Goal: Transaction & Acquisition: Purchase product/service

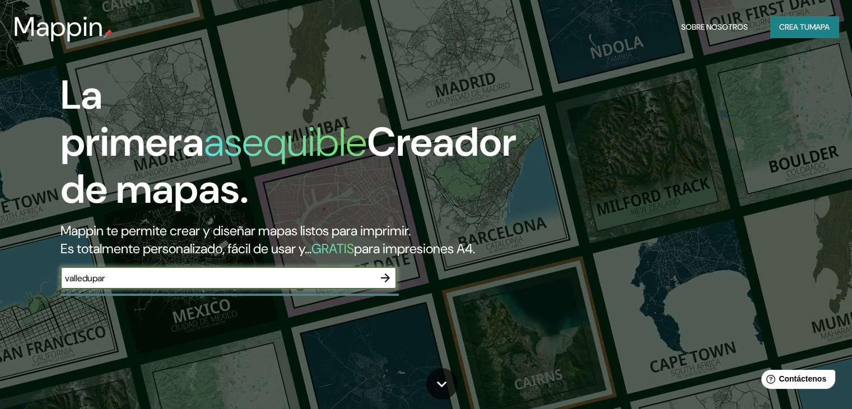
type input "valledupar"
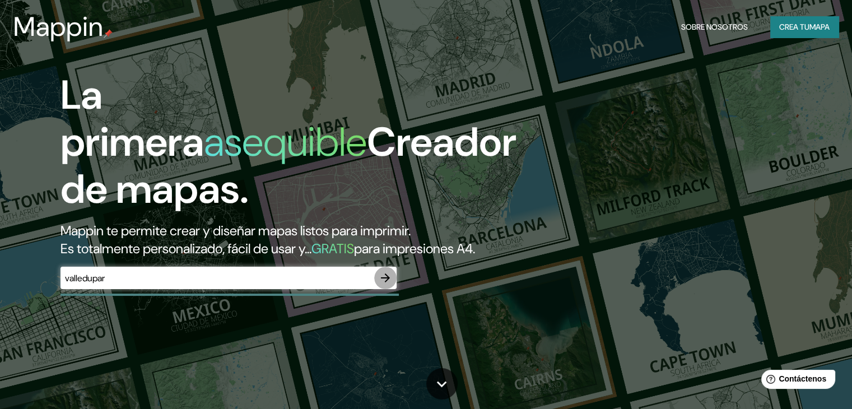
click at [383, 285] on icon "button" at bounding box center [385, 277] width 13 height 13
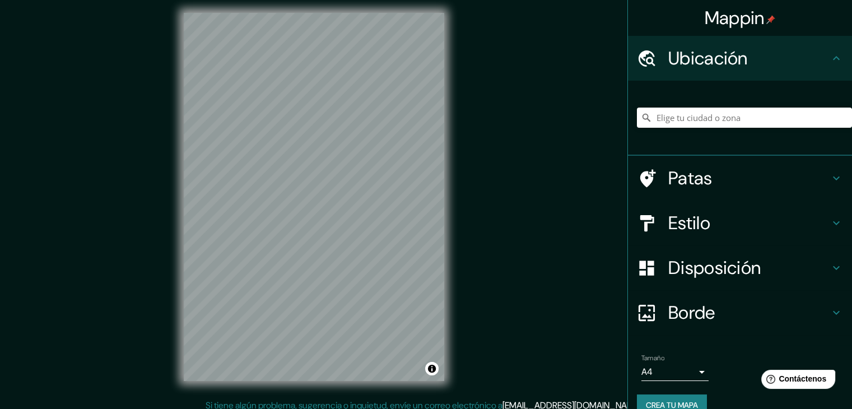
scroll to position [13, 0]
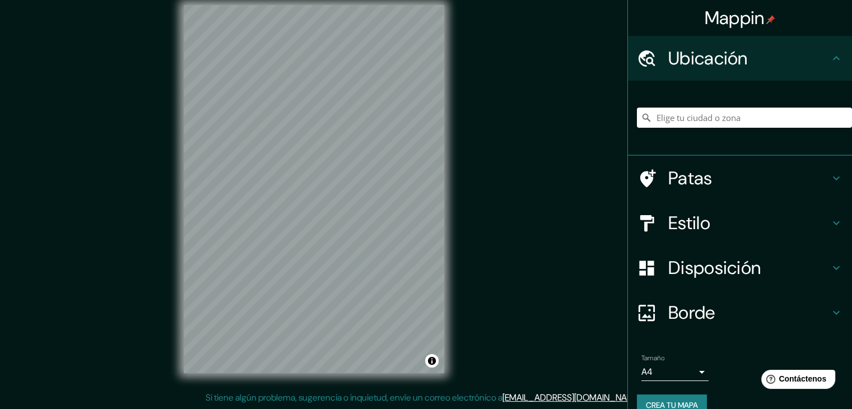
click at [829, 54] on icon at bounding box center [835, 58] width 13 height 13
click at [762, 119] on input "Elige tu ciudad o zona" at bounding box center [744, 118] width 215 height 20
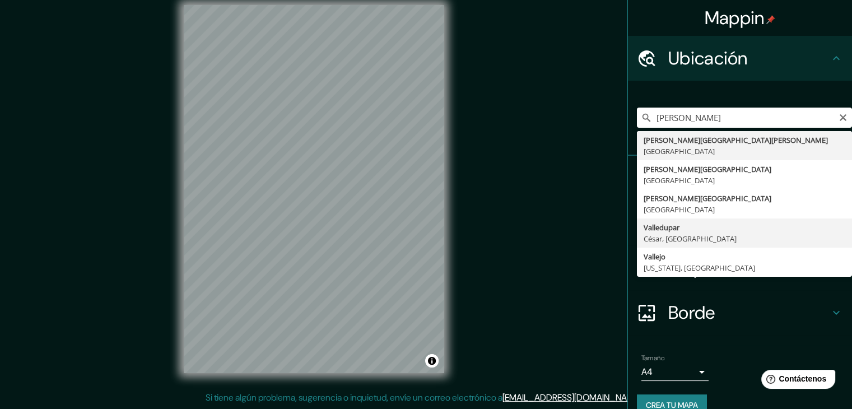
type input "Valledupar, [GEOGRAPHIC_DATA], [GEOGRAPHIC_DATA]"
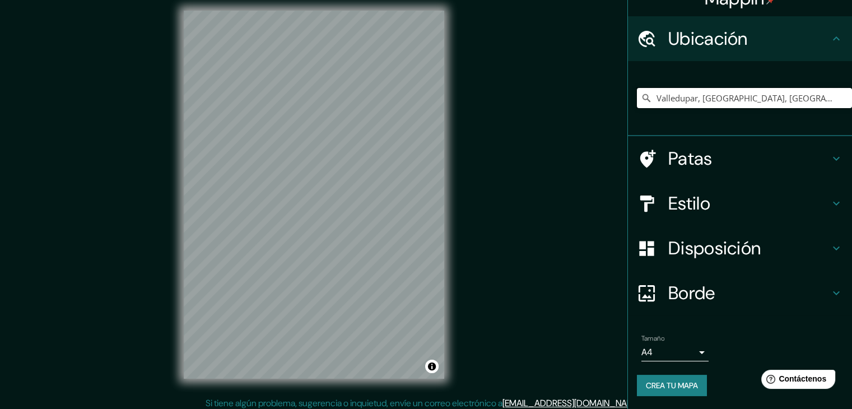
scroll to position [0, 0]
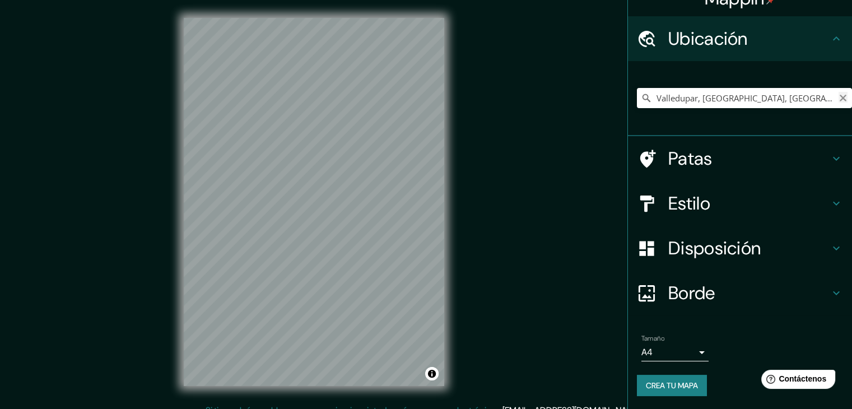
click at [840, 95] on icon "Claro" at bounding box center [843, 98] width 7 height 7
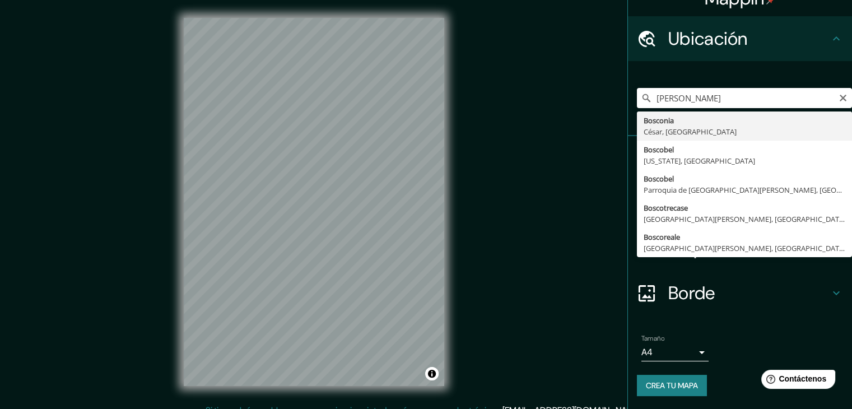
type input "Bosconia, [GEOGRAPHIC_DATA], [GEOGRAPHIC_DATA]"
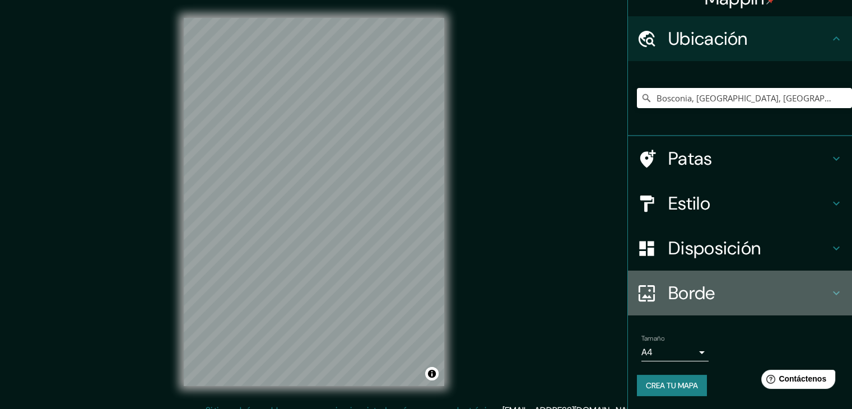
click at [741, 287] on h4 "Borde" at bounding box center [748, 293] width 161 height 22
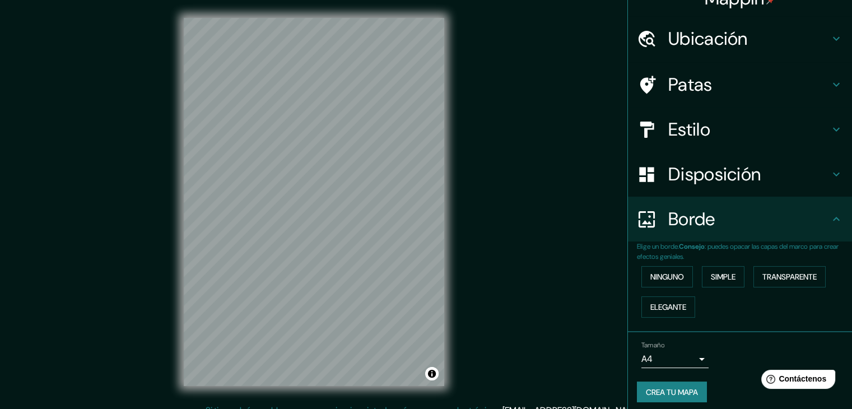
click at [739, 229] on h4 "Borde" at bounding box center [748, 219] width 161 height 22
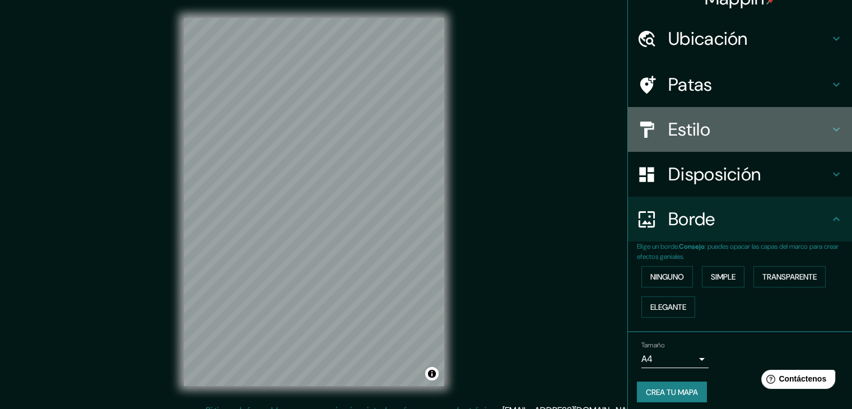
click at [735, 138] on div "Estilo" at bounding box center [740, 129] width 224 height 45
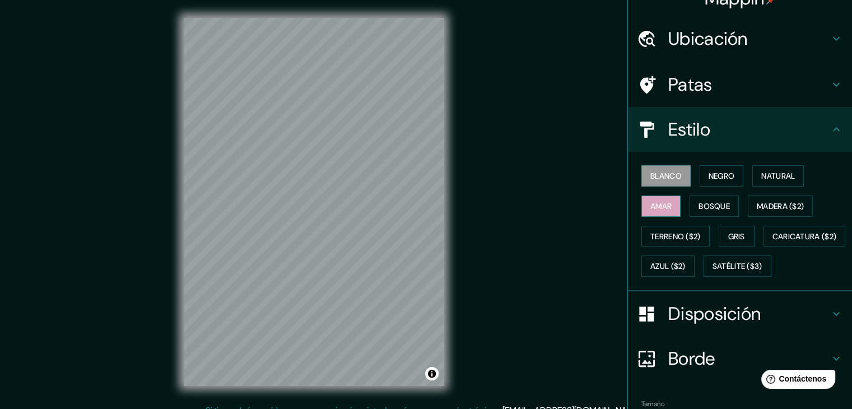
click at [652, 204] on font "Amar" at bounding box center [660, 206] width 21 height 10
click at [702, 202] on font "Bosque" at bounding box center [713, 206] width 31 height 10
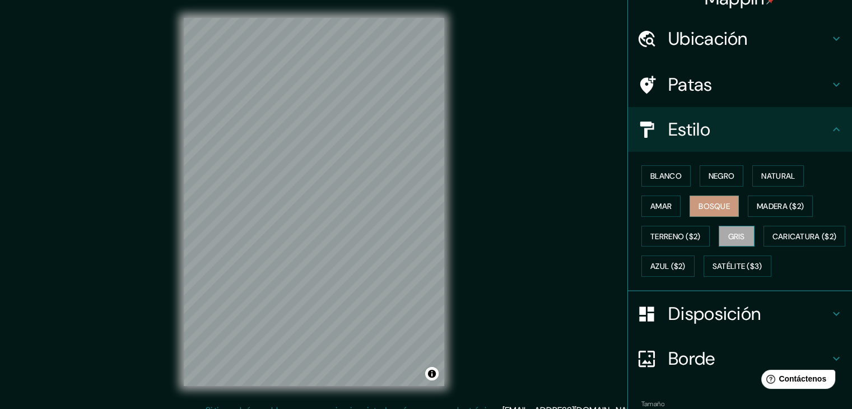
click at [733, 233] on font "Gris" at bounding box center [736, 236] width 17 height 10
click at [769, 175] on font "Natural" at bounding box center [778, 176] width 34 height 10
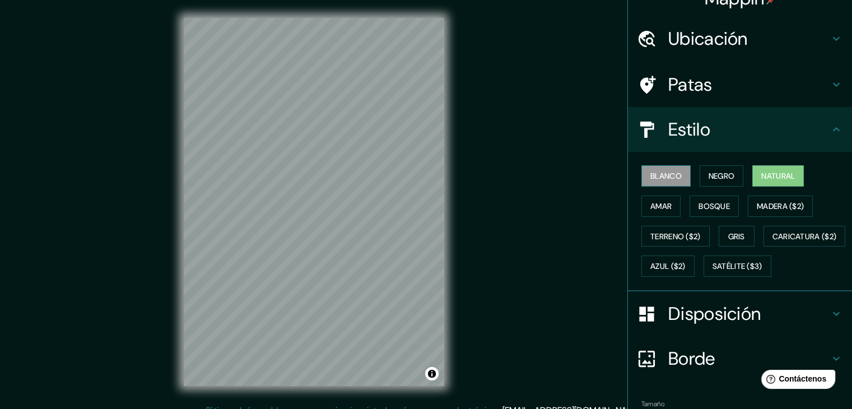
click at [658, 171] on font "Blanco" at bounding box center [665, 176] width 31 height 10
click at [782, 169] on font "Natural" at bounding box center [778, 176] width 34 height 15
click at [719, 207] on font "Bosque" at bounding box center [713, 206] width 31 height 10
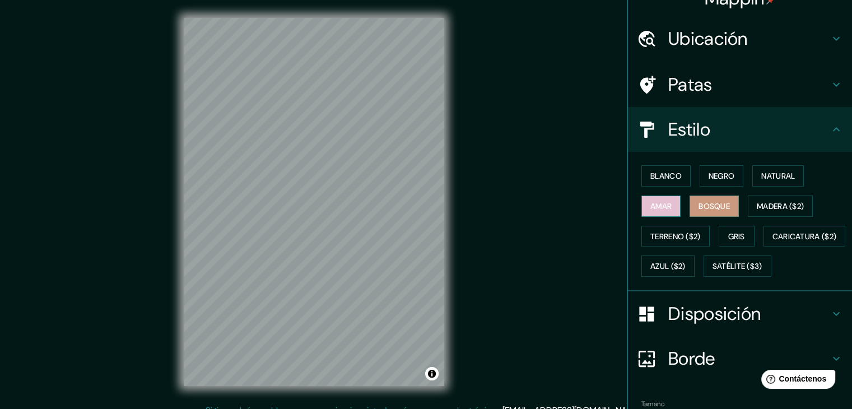
click at [641, 209] on button "Amar" at bounding box center [660, 205] width 39 height 21
click at [708, 171] on font "Negro" at bounding box center [721, 176] width 26 height 10
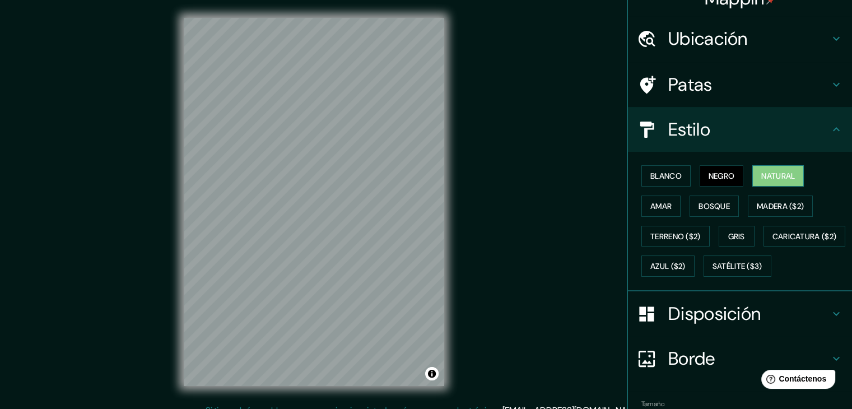
click at [762, 179] on font "Natural" at bounding box center [778, 176] width 34 height 10
drag, startPoint x: 726, startPoint y: 353, endPoint x: 724, endPoint y: 348, distance: 5.8
click at [726, 336] on div "Disposición" at bounding box center [740, 313] width 224 height 45
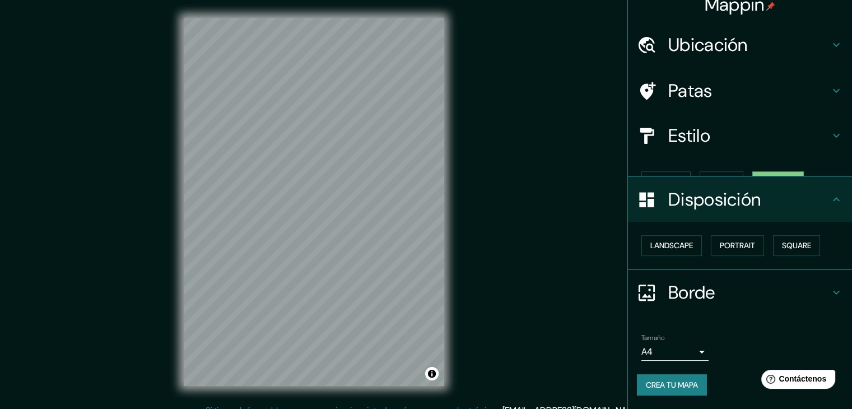
scroll to position [0, 0]
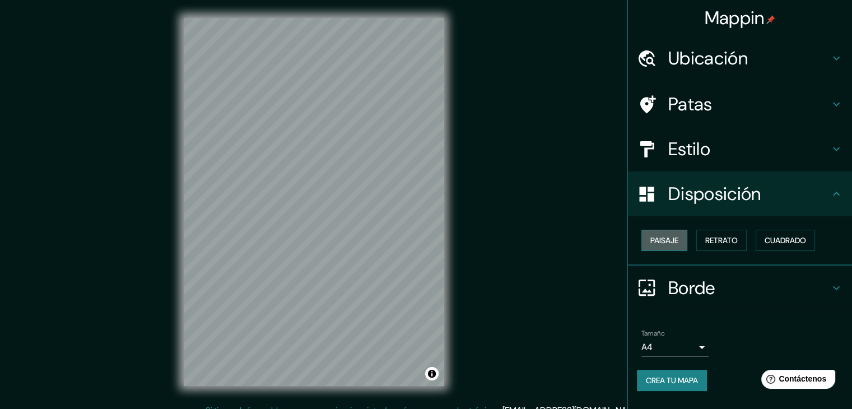
click at [668, 242] on font "Paisaje" at bounding box center [664, 240] width 28 height 10
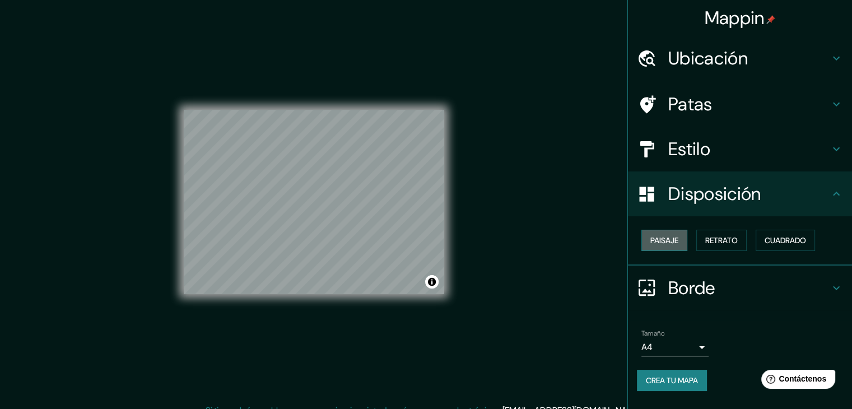
click at [668, 242] on font "Paisaje" at bounding box center [664, 240] width 28 height 10
click at [724, 235] on font "Retrato" at bounding box center [721, 240] width 32 height 10
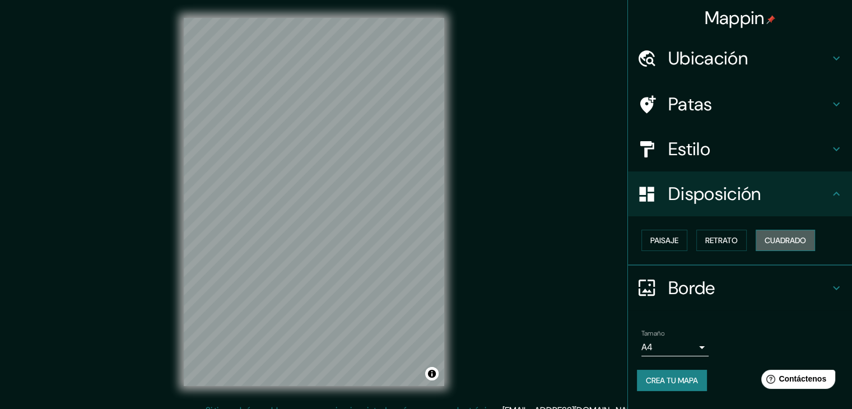
click at [771, 239] on font "Cuadrado" at bounding box center [784, 240] width 41 height 10
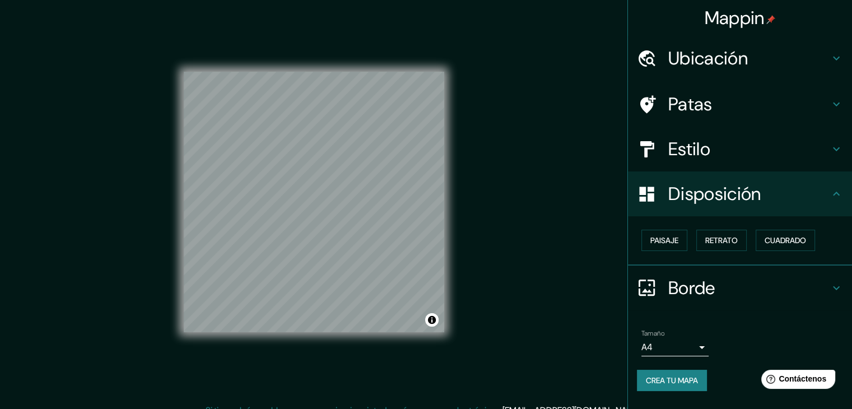
click at [694, 276] on font "Borde" at bounding box center [691, 288] width 47 height 24
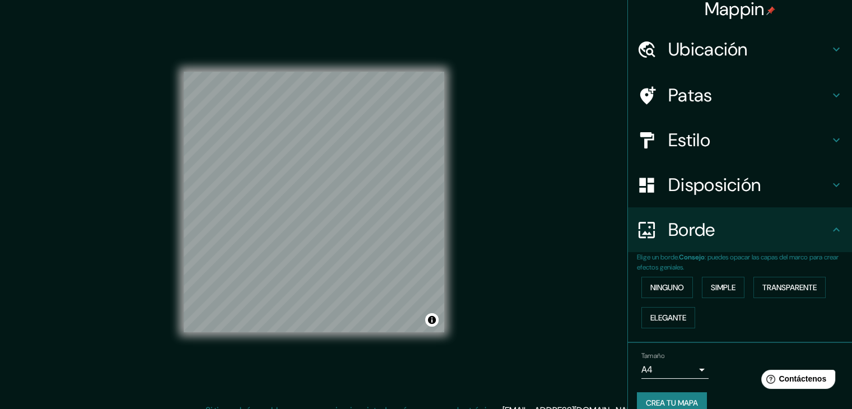
scroll to position [25, 0]
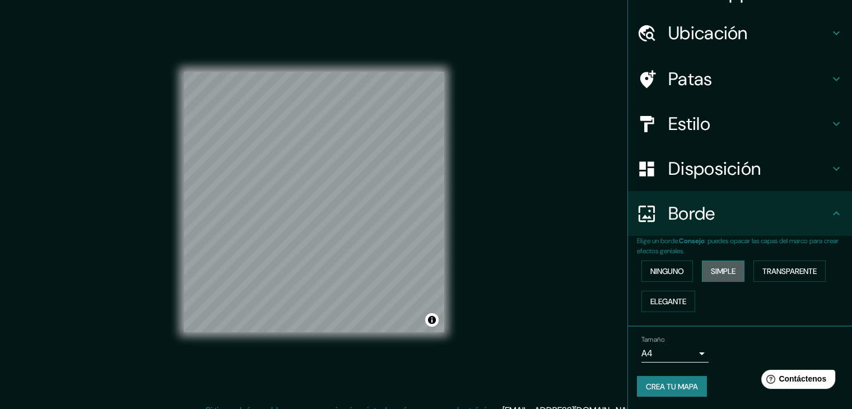
click at [720, 269] on font "Simple" at bounding box center [723, 271] width 25 height 10
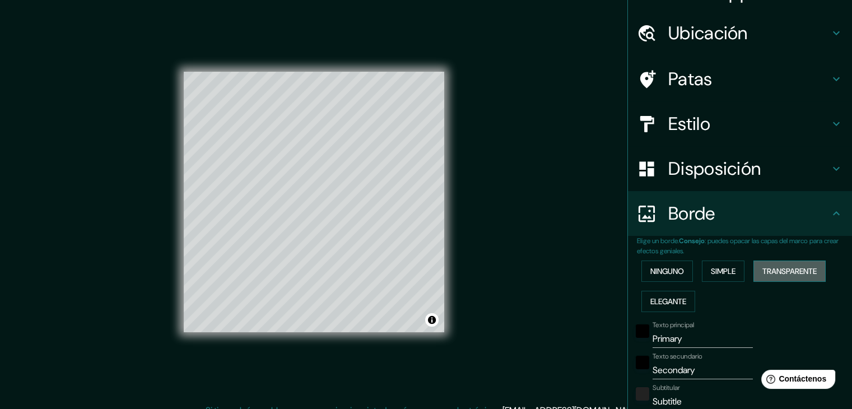
click at [783, 272] on font "Transparente" at bounding box center [789, 271] width 54 height 10
click at [661, 294] on font "Elegante" at bounding box center [668, 301] width 36 height 15
click at [663, 271] on font "Ninguno" at bounding box center [667, 271] width 34 height 10
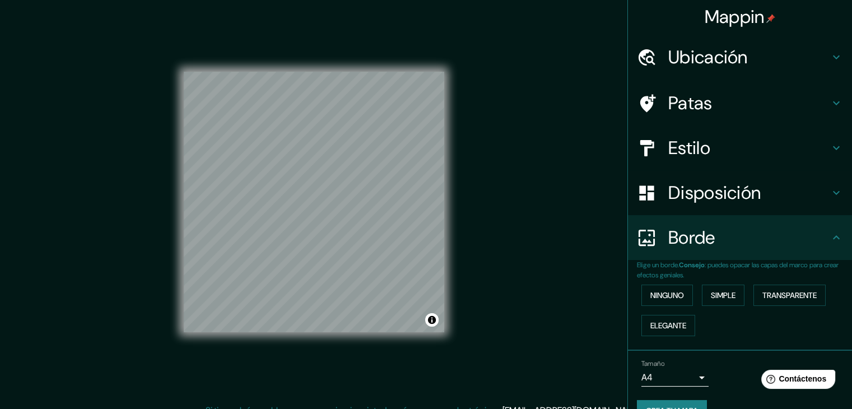
scroll to position [0, 0]
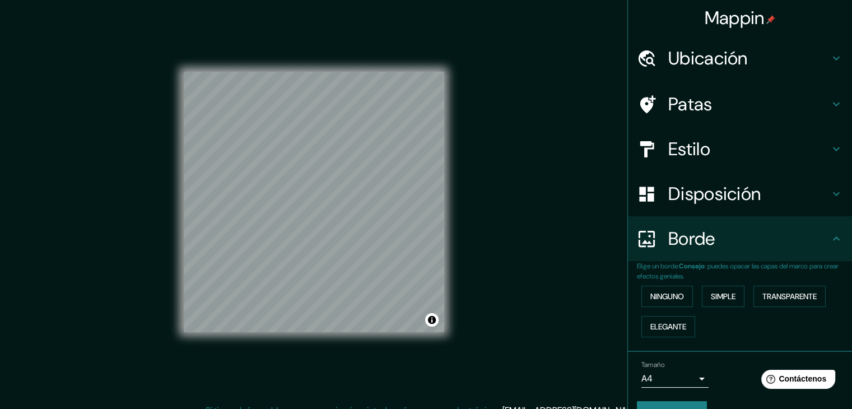
click at [715, 60] on font "Ubicación" at bounding box center [708, 58] width 80 height 24
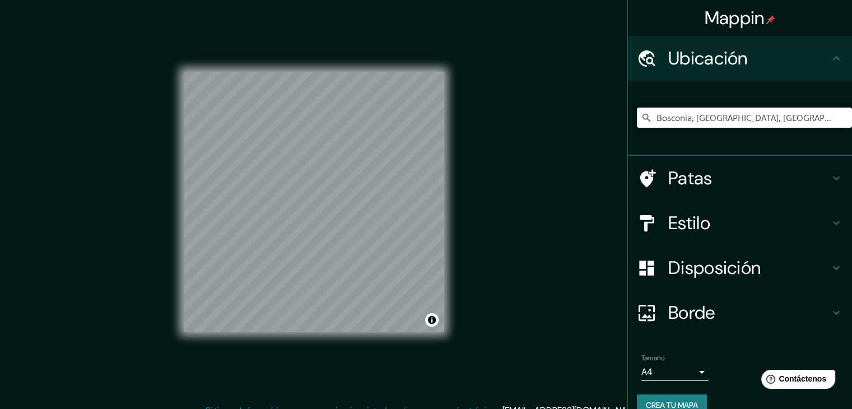
click at [715, 60] on font "Ubicación" at bounding box center [708, 58] width 80 height 24
click at [707, 175] on h4 "Patas" at bounding box center [748, 178] width 161 height 22
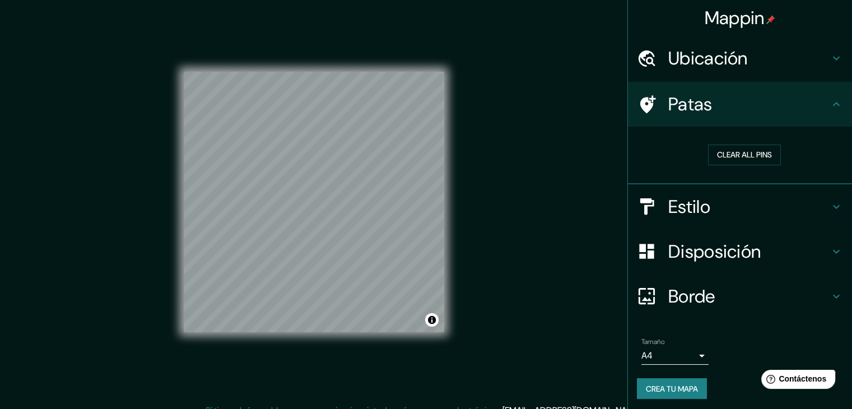
click at [694, 213] on font "Estilo" at bounding box center [689, 207] width 42 height 24
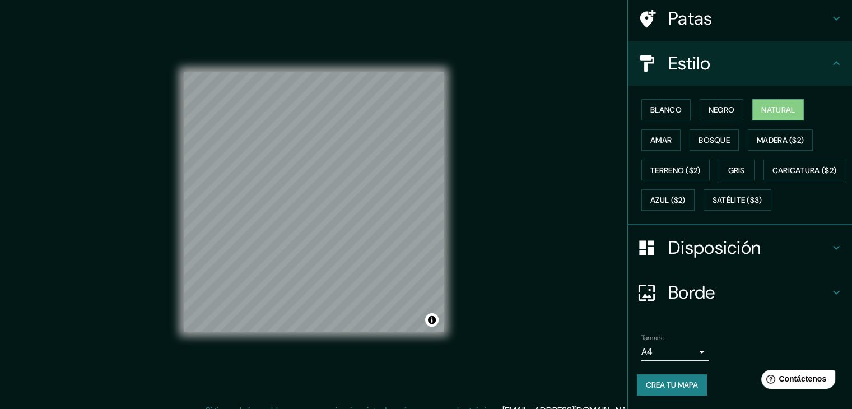
click at [683, 247] on font "Disposición" at bounding box center [714, 248] width 92 height 24
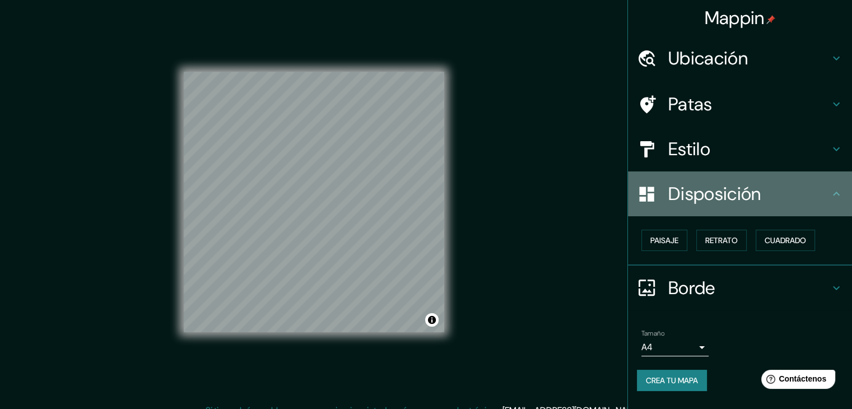
click at [683, 189] on font "Disposición" at bounding box center [714, 194] width 92 height 24
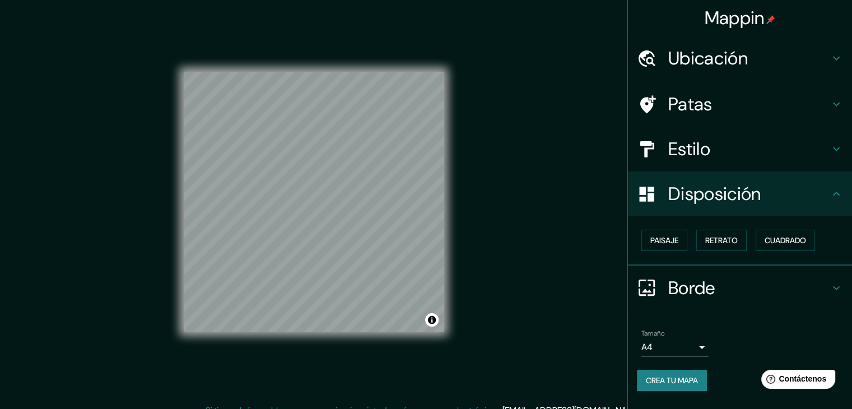
click at [684, 162] on div "Estilo" at bounding box center [740, 149] width 224 height 45
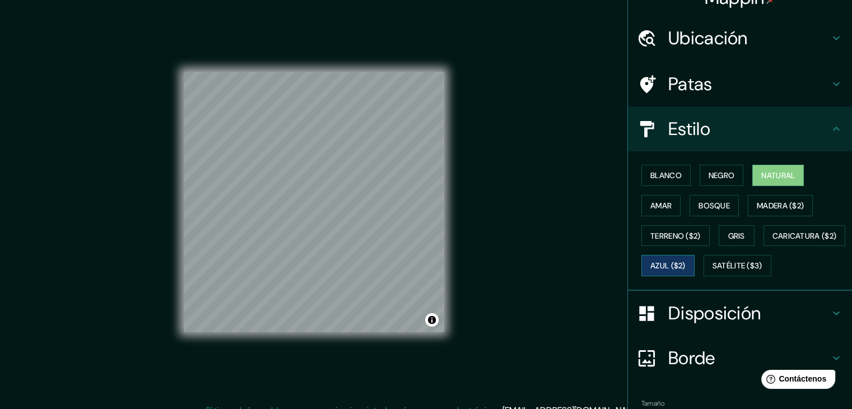
scroll to position [56, 0]
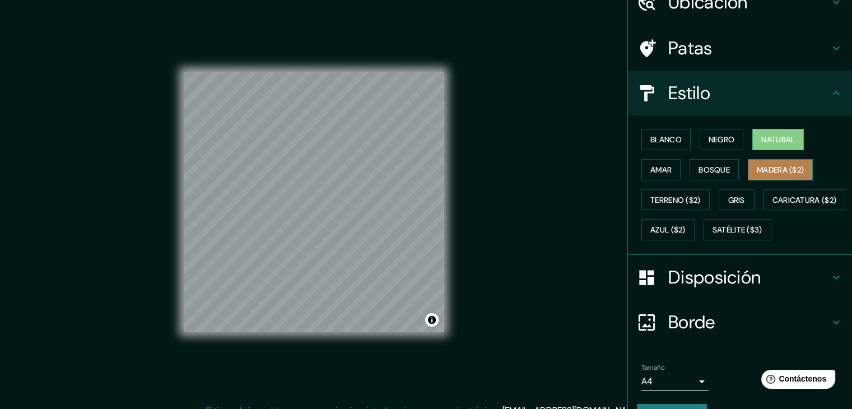
click at [759, 176] on button "Madera ($2)" at bounding box center [780, 169] width 65 height 21
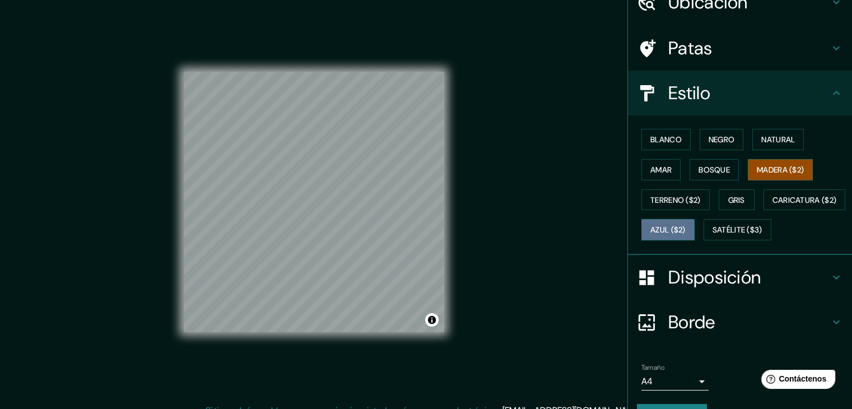
click at [685, 227] on font "Azul ($2)" at bounding box center [667, 230] width 35 height 10
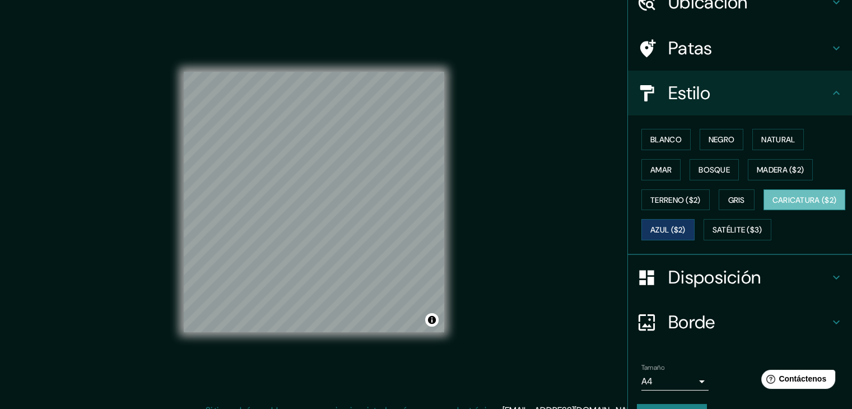
click at [772, 205] on font "Caricatura ($2)" at bounding box center [804, 200] width 64 height 10
click at [712, 235] on font "Satélite ($3)" at bounding box center [737, 230] width 50 height 10
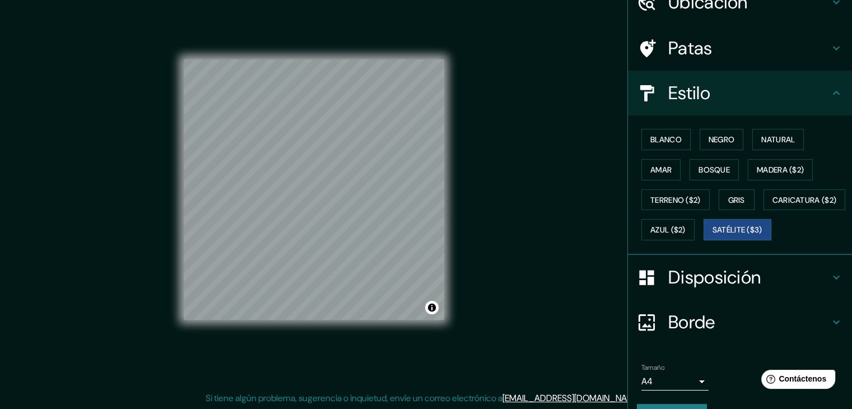
scroll to position [13, 0]
